Goal: Task Accomplishment & Management: Use online tool/utility

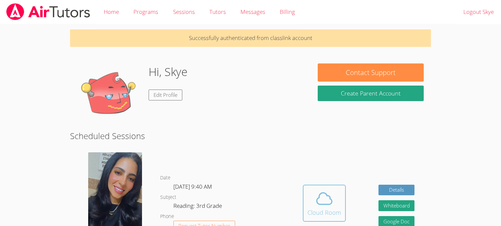
click at [337, 189] on span at bounding box center [325, 198] width 34 height 19
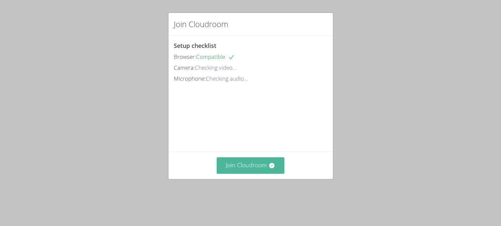
click at [240, 164] on button "Join Cloudroom" at bounding box center [251, 165] width 68 height 16
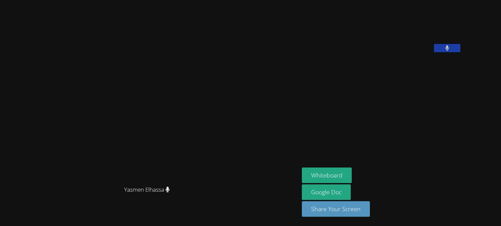
click at [461, 52] on button at bounding box center [447, 48] width 26 height 8
click at [352, 172] on button "Whiteboard" at bounding box center [327, 176] width 50 height 16
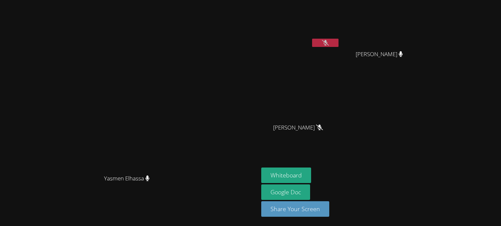
click at [329, 43] on icon at bounding box center [325, 43] width 7 height 6
